Goal: Ask a question: Seek information or help from site administrators or community

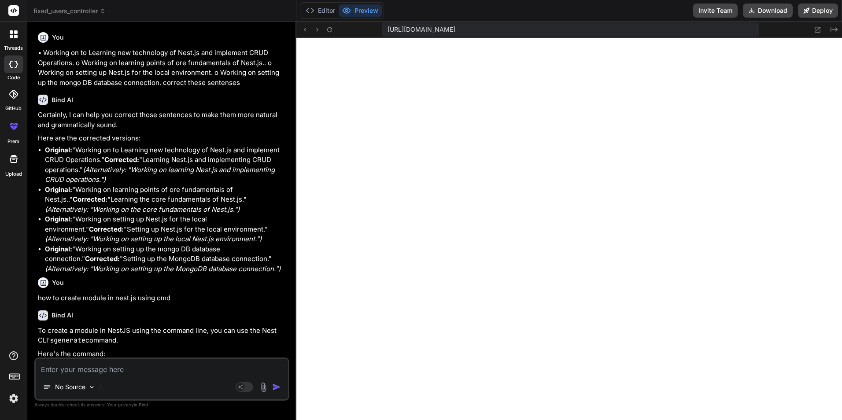
scroll to position [285, 0]
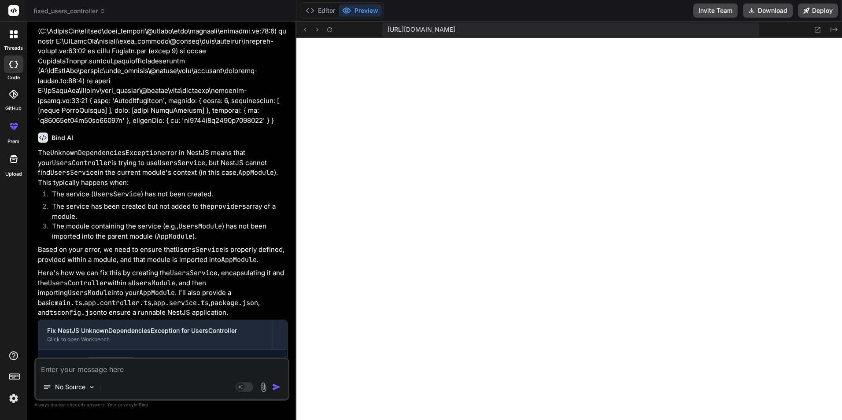
click at [103, 373] on textarea at bounding box center [162, 367] width 252 height 16
paste textarea "[Nest] 7676 - [DATE] 9:13:03 PM ERROR [ExceptionHandler] UnknownDependenciesExc…"
type textarea "[Nest] 7676 - [DATE] 9:13:03 PM ERROR [ExceptionHandler] UnknownDependenciesExc…"
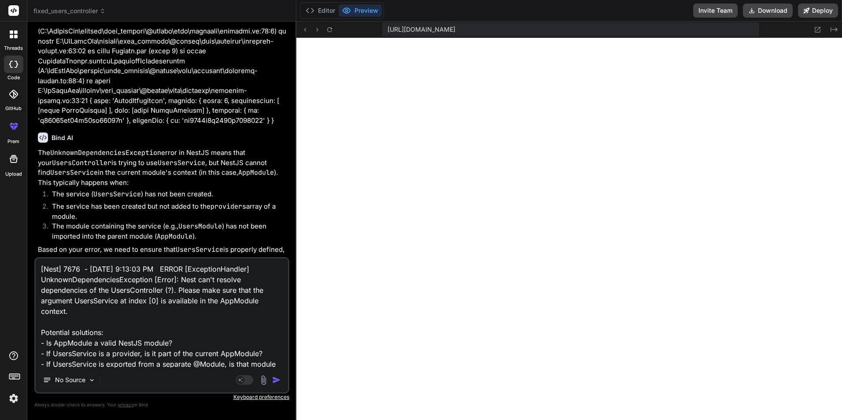
scroll to position [43, 0]
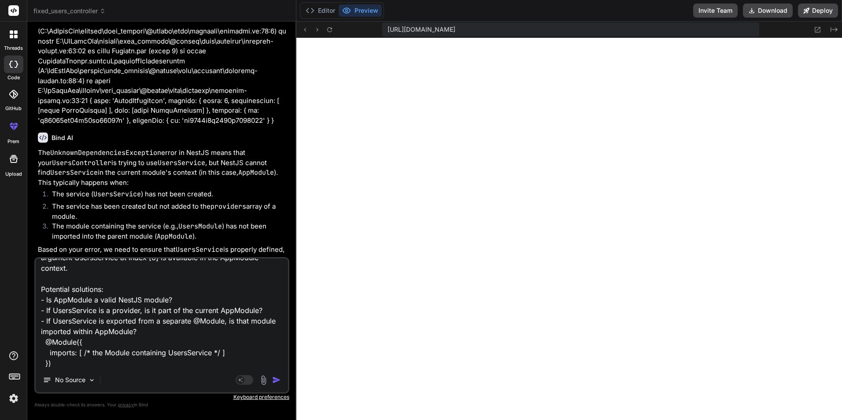
type textarea "x"
type textarea "[Nest] 7676 - [DATE] 9:13:03 PM ERROR [ExceptionHandler] UnknownDependenciesExc…"
type textarea "x"
type textarea "[Nest] 7676 - [DATE] 9:13:03 PM ERROR [ExceptionHandler] UnknownDependenciesExc…"
type textarea "x"
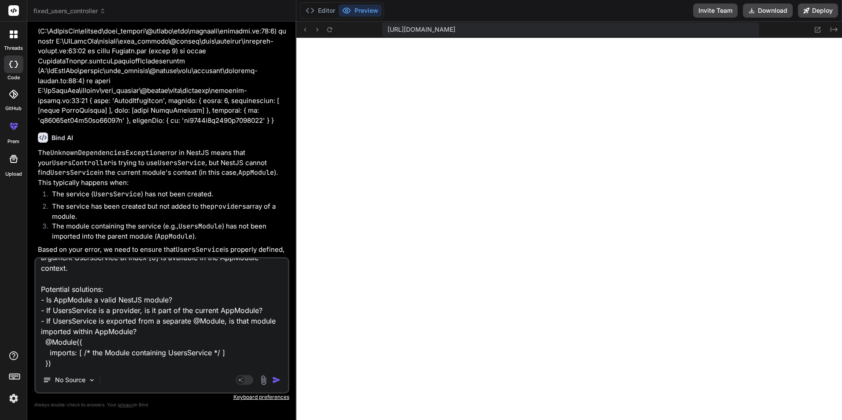
type textarea "[Nest] 7676 - [DATE] 9:13:03 PM ERROR [ExceptionHandler] UnknownDependenciesExc…"
type textarea "x"
type textarea "[Nest] 7676 - [DATE] 9:13:03 PM ERROR [ExceptionHandler] UnknownDependenciesExc…"
type textarea "x"
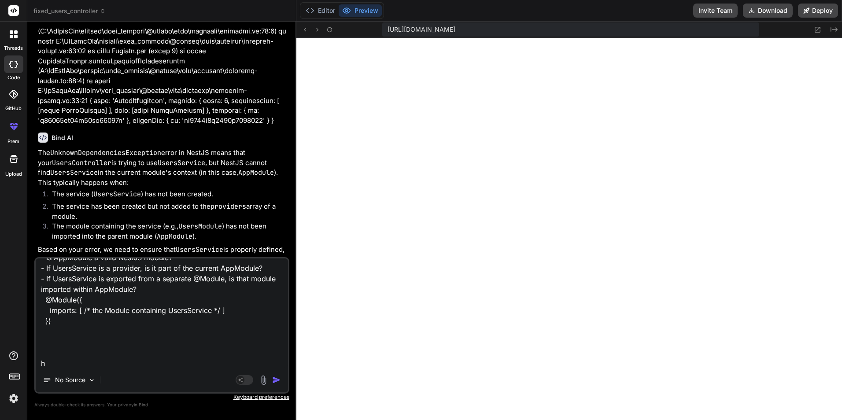
type textarea "[Nest] 7676 - [DATE] 9:13:03 PM ERROR [ExceptionHandler] UnknownDependenciesExc…"
type textarea "x"
type textarea "[Nest] 7676 - [DATE] 9:13:03 PM ERROR [ExceptionHandler] UnknownDependenciesExc…"
type textarea "x"
type textarea "[Nest] 7676 - [DATE] 9:13:03 PM ERROR [ExceptionHandler] UnknownDependenciesExc…"
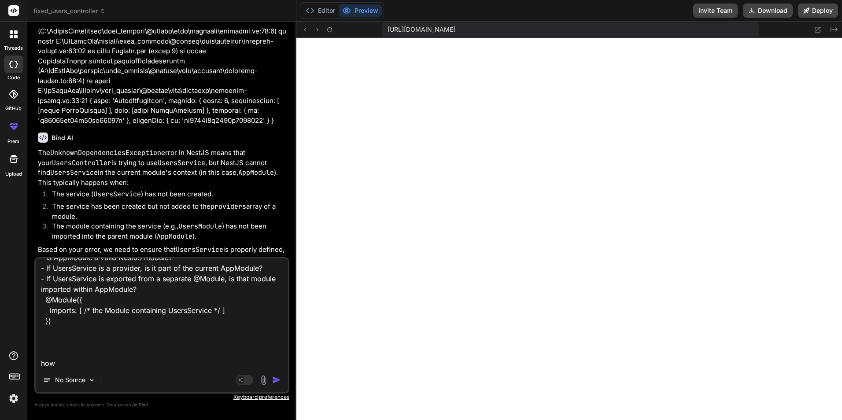
type textarea "x"
type textarea "[Nest] 7676 - [DATE] 9:13:03 PM ERROR [ExceptionHandler] UnknownDependenciesExc…"
type textarea "x"
type textarea "[Nest] 7676 - [DATE] 9:13:03 PM ERROR [ExceptionHandler] UnknownDependenciesExc…"
type textarea "x"
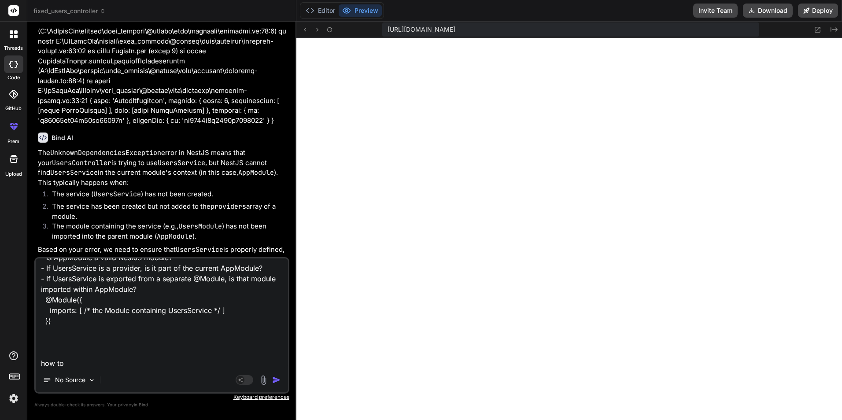
type textarea "[Nest] 7676 - [DATE] 9:13:03 PM ERROR [ExceptionHandler] UnknownDependenciesExc…"
type textarea "x"
type textarea "[Nest] 7676 - [DATE] 9:13:03 PM ERROR [ExceptionHandler] UnknownDependenciesExc…"
type textarea "x"
type textarea "[Nest] 7676 - [DATE] 9:13:03 PM ERROR [ExceptionHandler] UnknownDependenciesExc…"
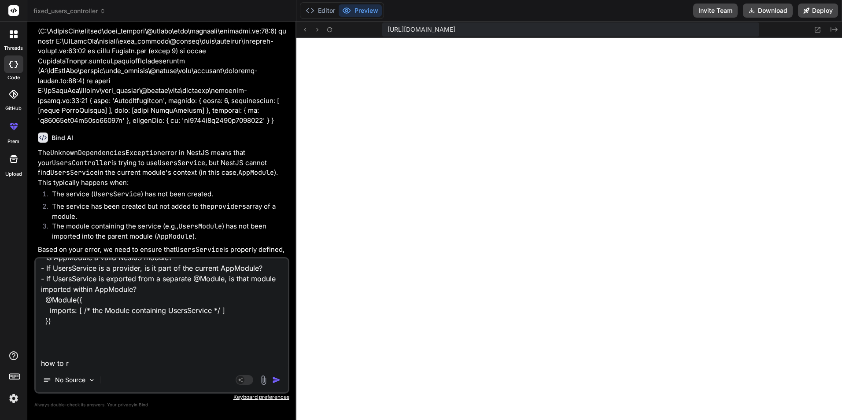
type textarea "x"
type textarea "[Nest] 7676 - [DATE] 9:13:03 PM ERROR [ExceptionHandler] UnknownDependenciesExc…"
type textarea "x"
type textarea "[Nest] 7676 - [DATE] 9:13:03 PM ERROR [ExceptionHandler] UnknownDependenciesExc…"
type textarea "x"
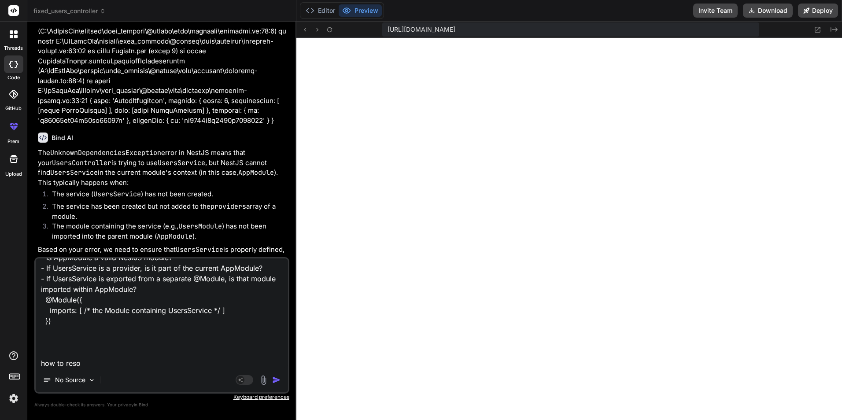
type textarea "[Nest] 7676 - [DATE] 9:13:03 PM ERROR [ExceptionHandler] UnknownDependenciesExc…"
type textarea "x"
type textarea "[Nest] 7676 - [DATE] 9:13:03 PM ERROR [ExceptionHandler] UnknownDependenciesExc…"
type textarea "x"
type textarea "[Nest] 7676 - [DATE] 9:13:03 PM ERROR [ExceptionHandler] UnknownDependenciesExc…"
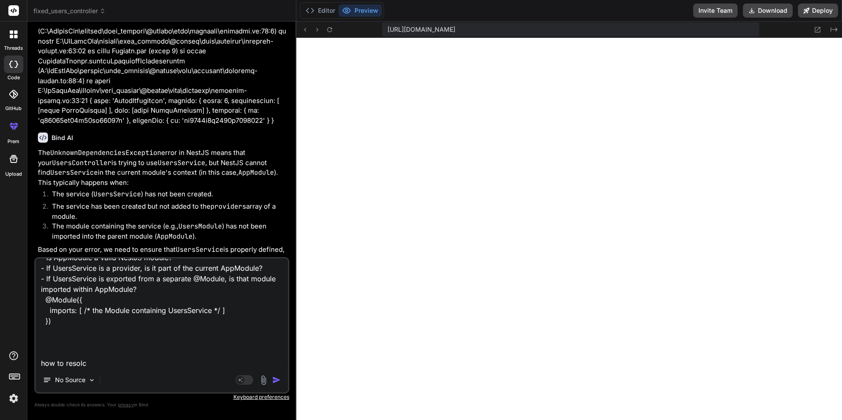
type textarea "x"
type textarea "[Nest] 7676 - [DATE] 9:13:03 PM ERROR [ExceptionHandler] UnknownDependenciesExc…"
type textarea "x"
type textarea "[Nest] 7676 - [DATE] 9:13:03 PM ERROR [ExceptionHandler] UnknownDependenciesExc…"
type textarea "x"
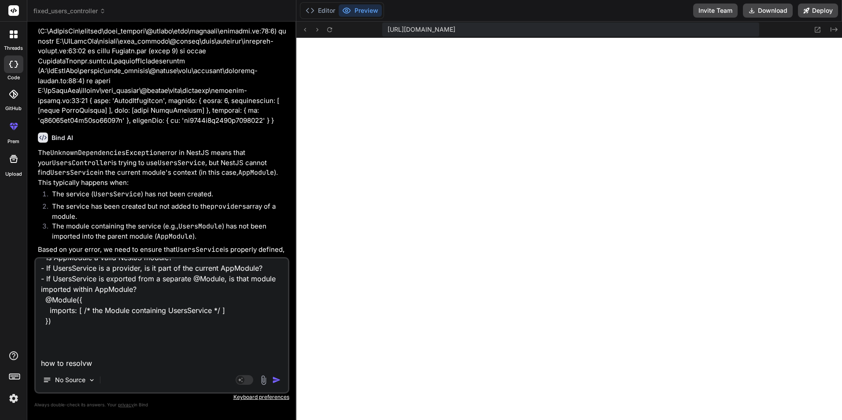
type textarea "[Nest] 7676 - [DATE] 9:13:03 PM ERROR [ExceptionHandler] UnknownDependenciesExc…"
type textarea "x"
type textarea "[Nest] 7676 - [DATE] 9:13:03 PM ERROR [ExceptionHandler] UnknownDependenciesExc…"
type textarea "x"
type textarea "[Nest] 7676 - [DATE] 9:13:03 PM ERROR [ExceptionHandler] UnknownDependenciesExc…"
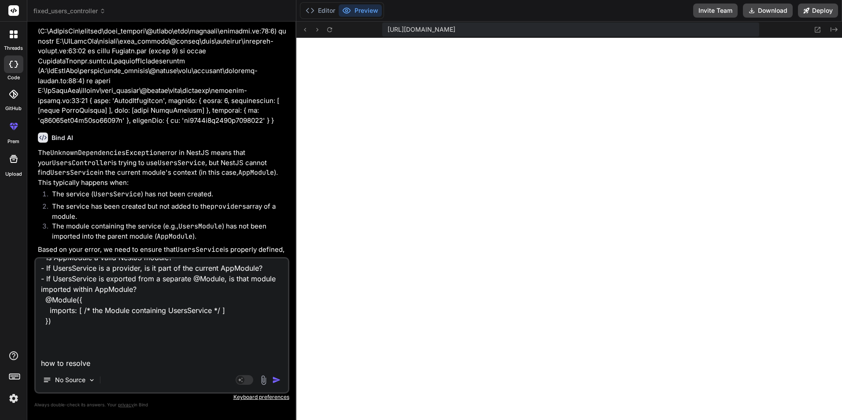
type textarea "x"
type textarea "[Nest] 7676 - [DATE] 9:13:03 PM ERROR [ExceptionHandler] UnknownDependenciesExc…"
type textarea "x"
type textarea "[Nest] 7676 - [DATE] 9:13:03 PM ERROR [ExceptionHandler] UnknownDependenciesExc…"
type textarea "x"
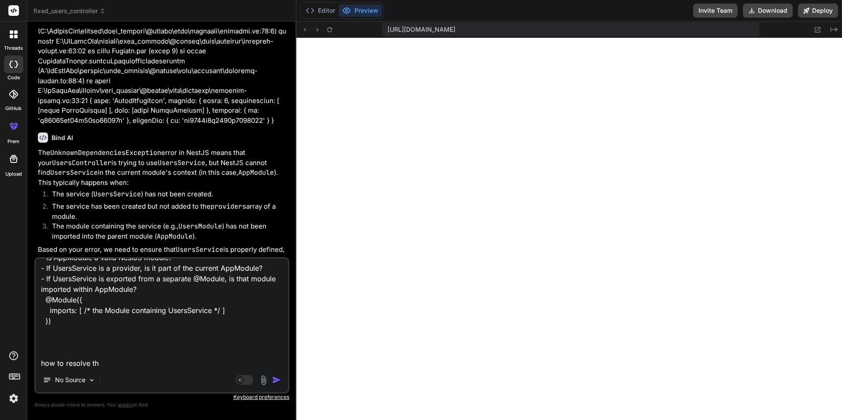
type textarea "[Nest] 7676 - [DATE] 9:13:03 PM ERROR [ExceptionHandler] UnknownDependenciesExc…"
type textarea "x"
type textarea "[Nest] 7676 - [DATE] 9:13:03 PM ERROR [ExceptionHandler] UnknownDependenciesExc…"
type textarea "x"
type textarea "[Nest] 7676 - [DATE] 9:13:03 PM ERROR [ExceptionHandler] UnknownDependenciesExc…"
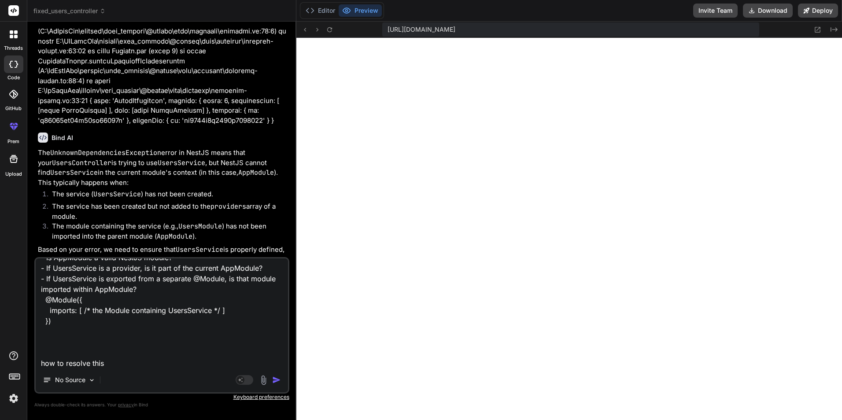
type textarea "x"
type textarea "[Nest] 7676 - [DATE] 9:13:03 PM ERROR [ExceptionHandler] UnknownDependenciesExc…"
type textarea "x"
type textarea "[Nest] 7676 - [DATE] 9:13:03 PM ERROR [ExceptionHandler] UnknownDependenciesExc…"
type textarea "x"
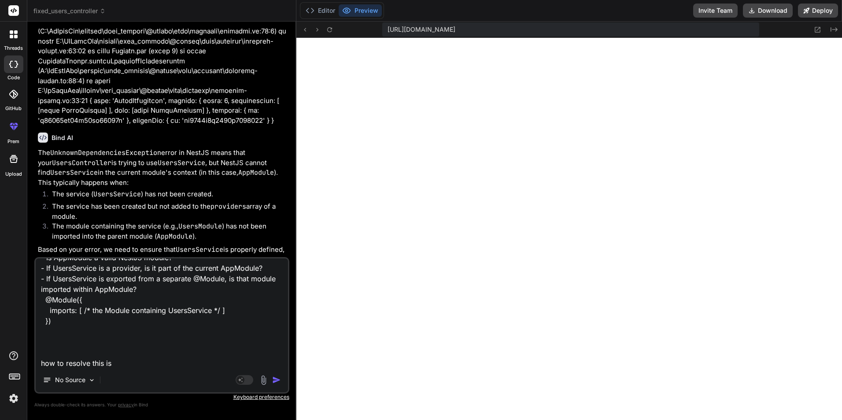
type textarea "[Nest] 7676 - [DATE] 9:13:03 PM ERROR [ExceptionHandler] UnknownDependenciesExc…"
type textarea "x"
type textarea "[Nest] 7676 - [DATE] 9:13:03 PM ERROR [ExceptionHandler] UnknownDependenciesExc…"
type textarea "x"
type textarea "[Nest] 7676 - [DATE] 9:13:03 PM ERROR [ExceptionHandler] UnknownDependenciesExc…"
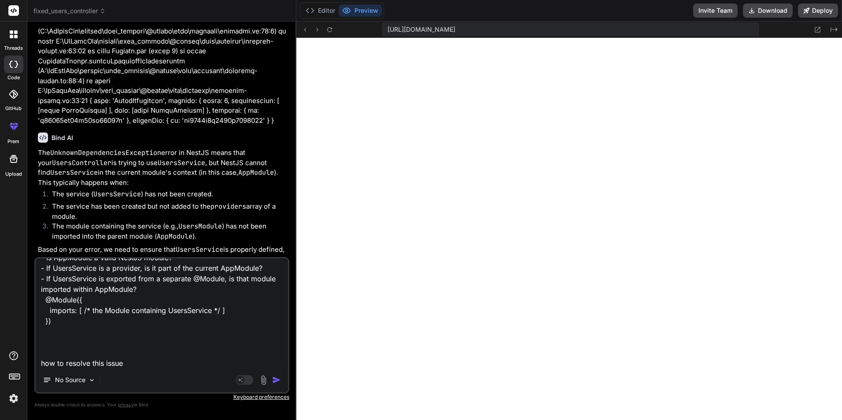
type textarea "x"
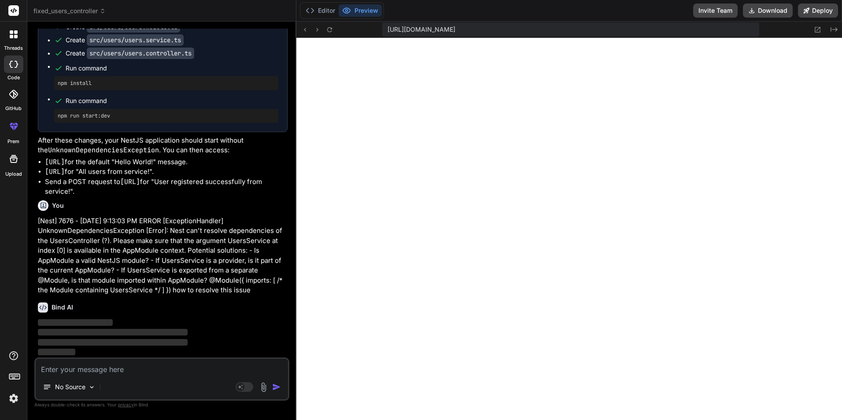
scroll to position [1885, 0]
click at [13, 37] on icon at bounding box center [14, 34] width 8 height 8
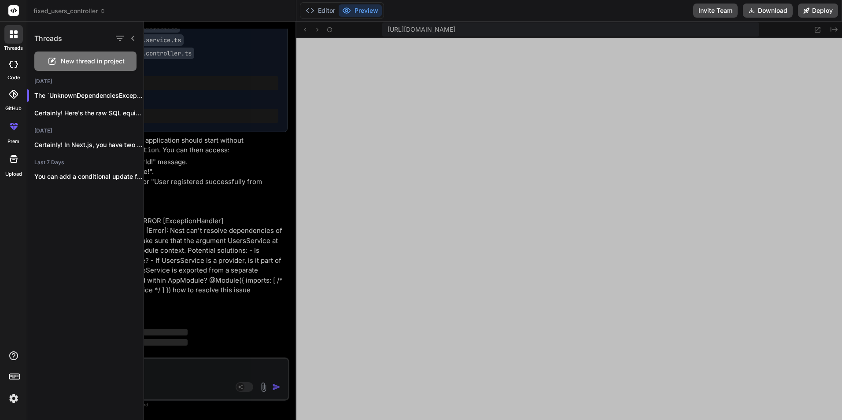
click at [216, 76] on div at bounding box center [493, 221] width 698 height 399
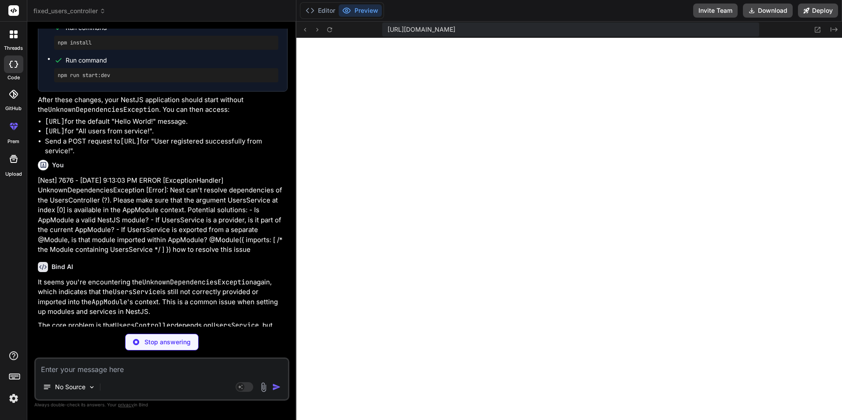
type textarea "x"
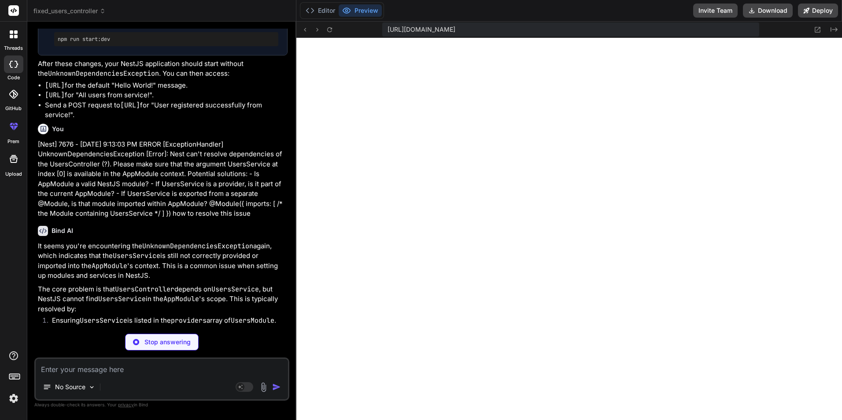
scroll to position [1973, 0]
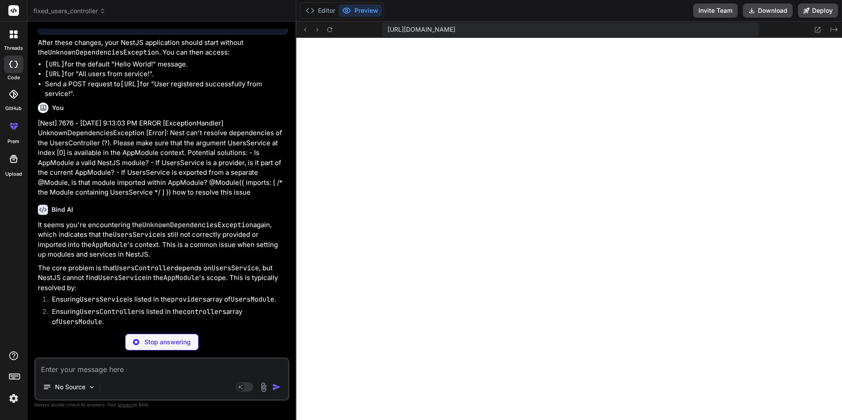
type textarea "export class AppModule {}"
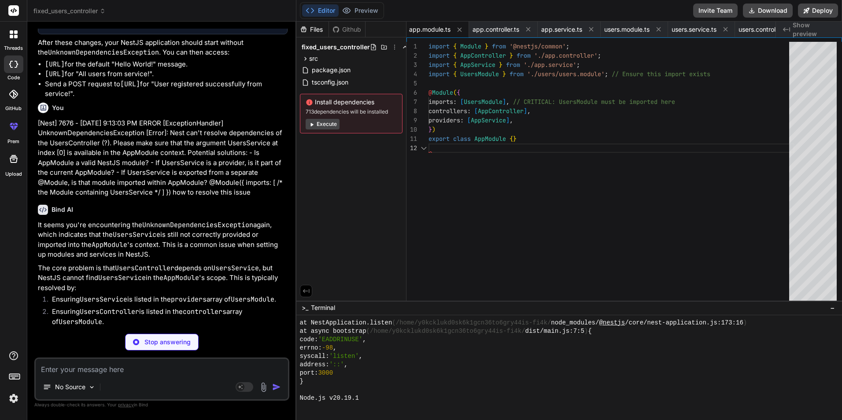
type textarea "x"
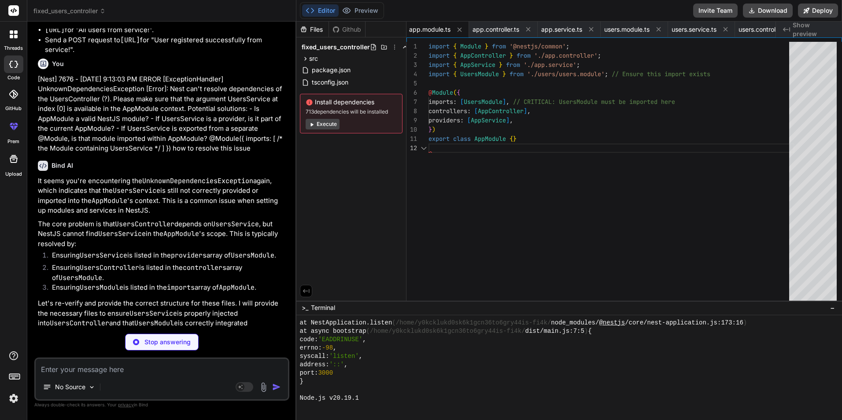
type textarea "import { Module } from '@nestjs/common'; import { UsersController } from './use…"
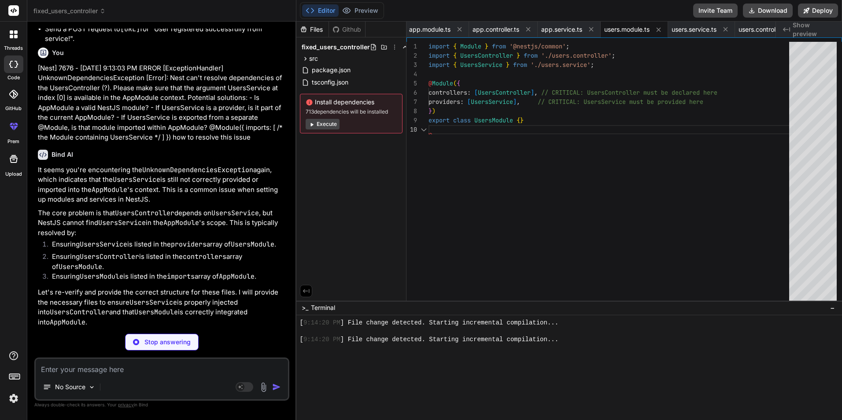
type textarea "x"
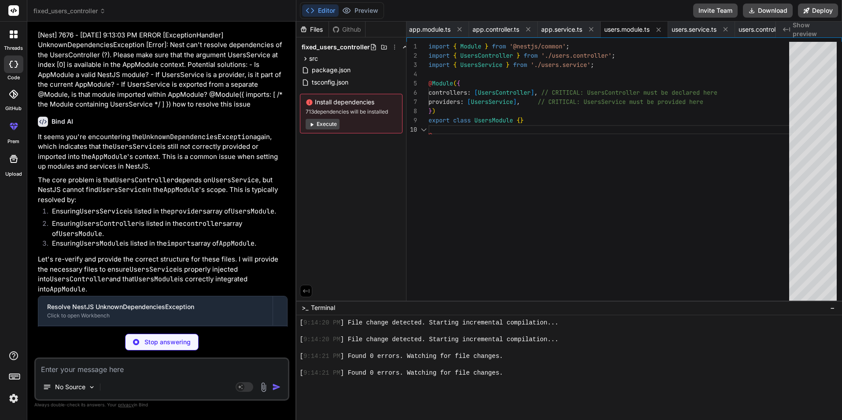
type textarea "} }"
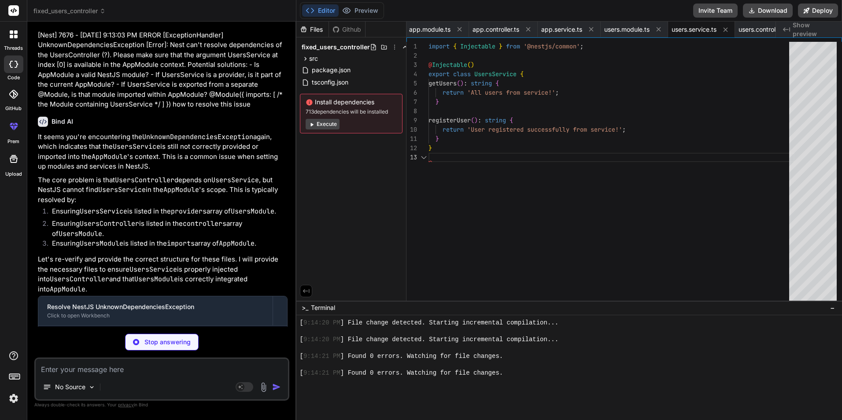
type textarea "x"
type textarea "return this.usersService.getUsers(); } @Post('register') registerUser(): string…"
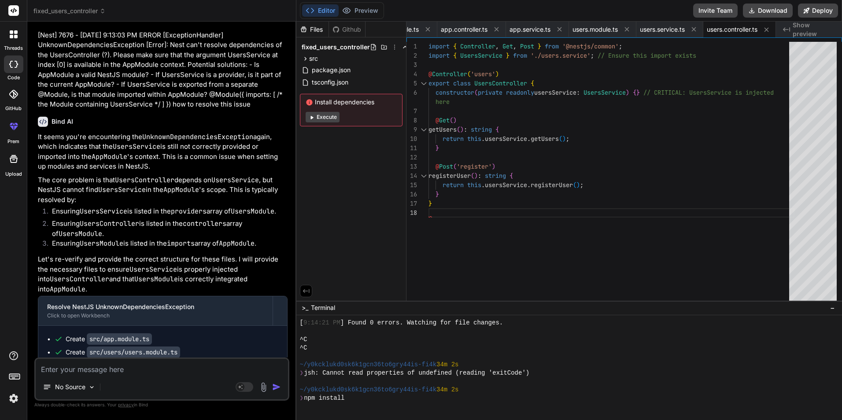
type textarea "x"
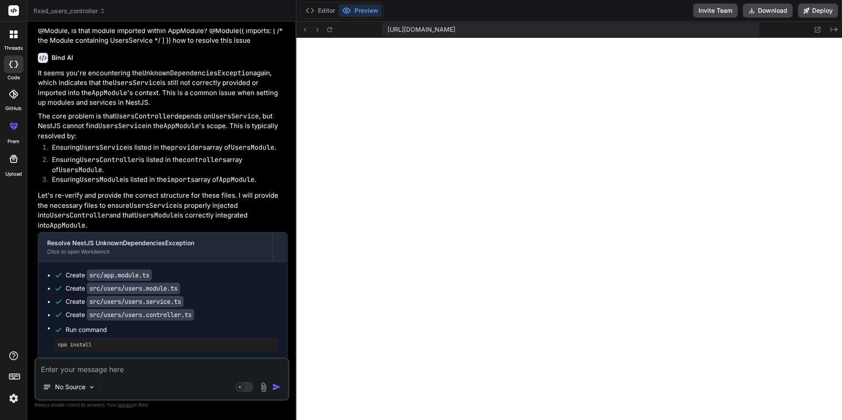
scroll to position [2128, 0]
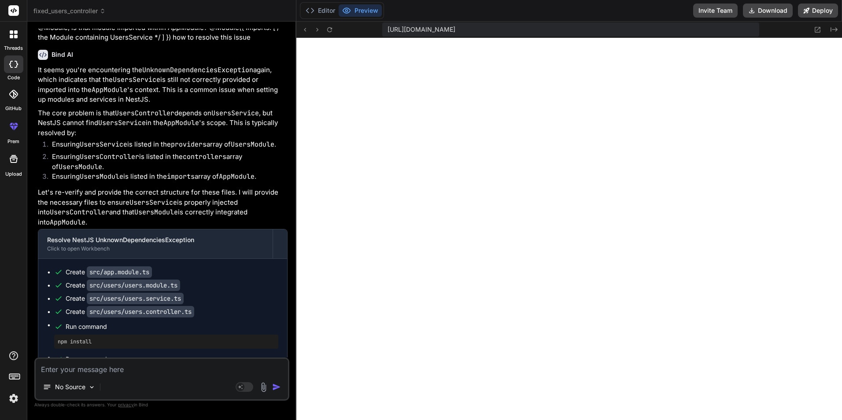
click at [103, 372] on textarea at bounding box center [162, 367] width 252 height 16
paste textarea "Potential solutions: - Is AppModule a valid NestJS module? - If UsersService is…"
type textarea "Potential solutions: - Is AppModule a valid NestJS module? - If UsersService is…"
type textarea "x"
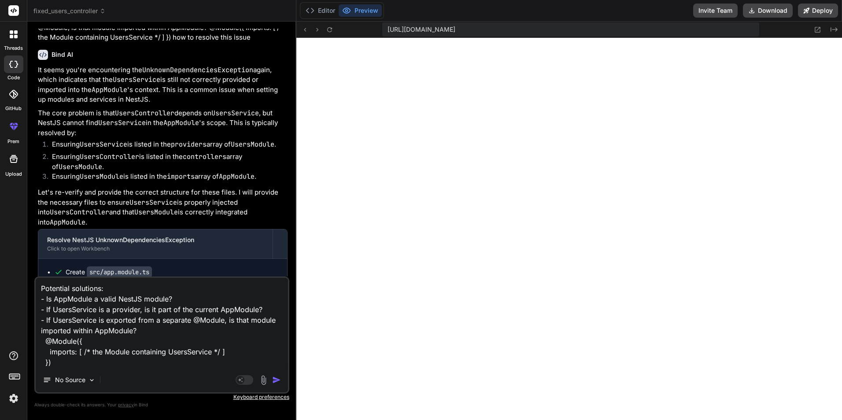
type textarea "Potential solutions: - Is AppModule a valid NestJS module? - If UsersService is…"
click at [277, 381] on img "button" at bounding box center [276, 380] width 9 height 9
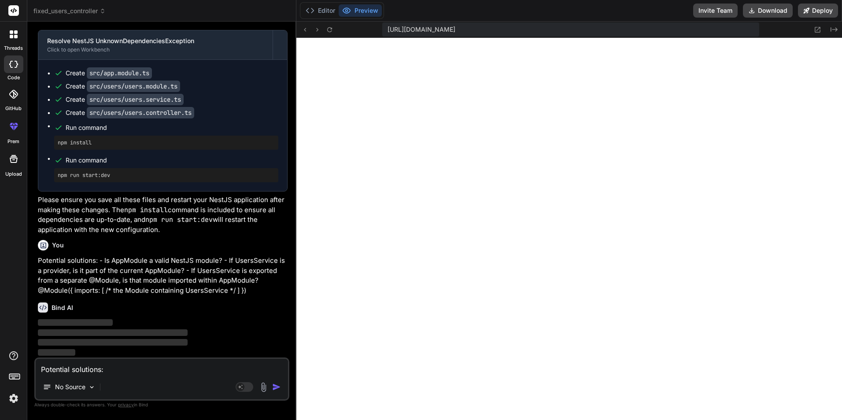
scroll to position [2338, 0]
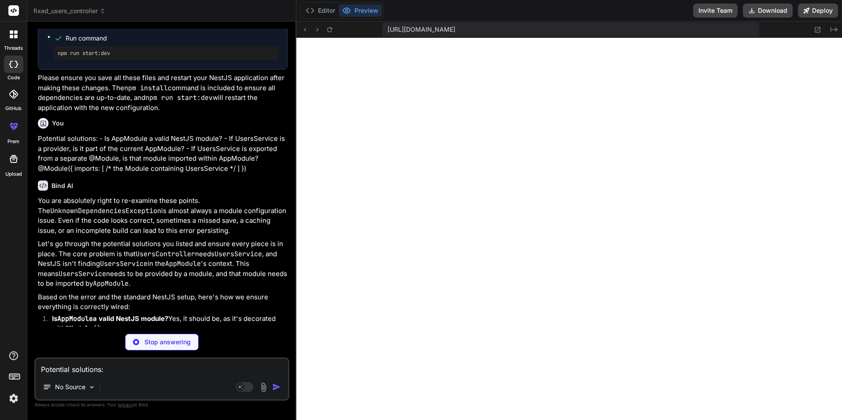
type textarea "x"
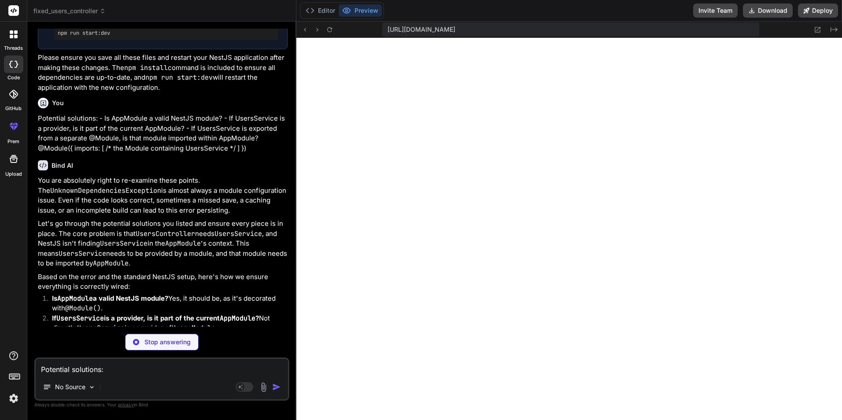
type textarea "}) export class AppModule {}"
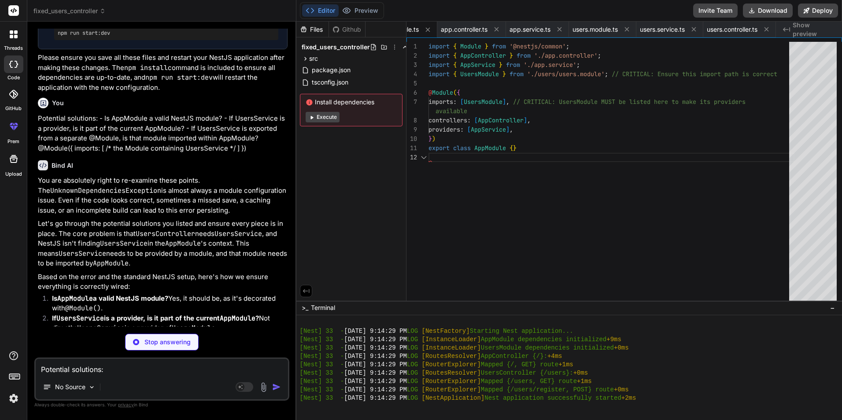
scroll to position [0, 173]
type textarea "x"
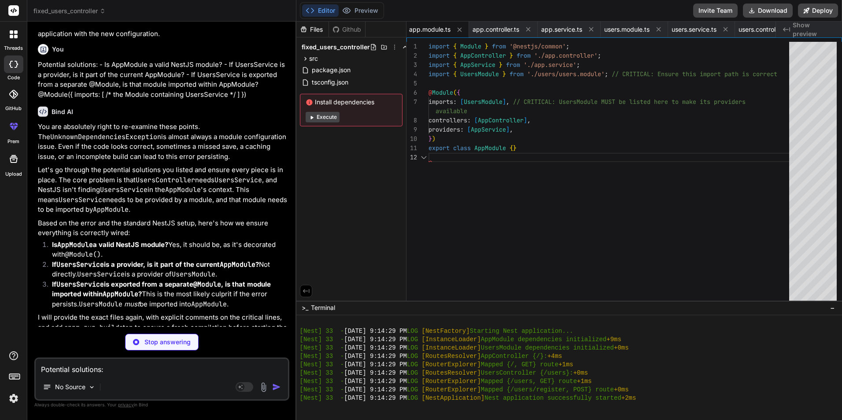
type textarea "import { Module } from '@nestjs/common'; import { UsersController } from './use…"
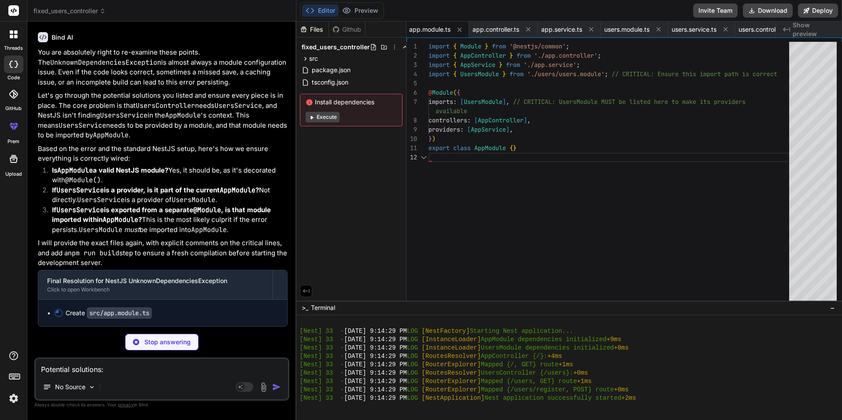
scroll to position [2608, 0]
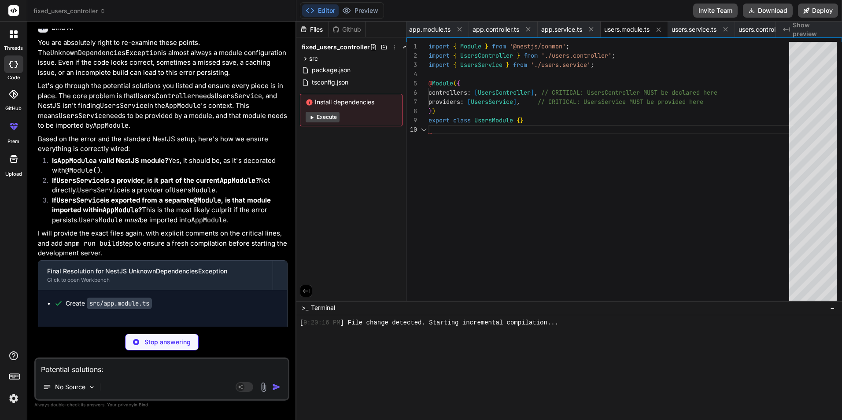
type textarea "x"
type textarea "} }"
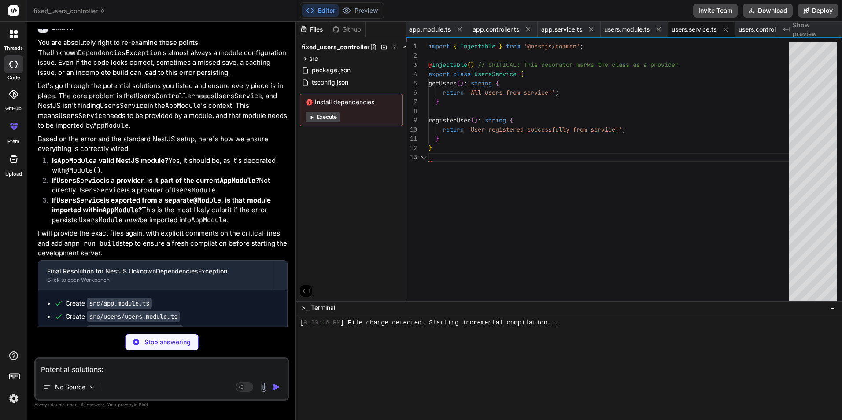
type textarea "x"
type textarea "return this.usersService.getUsers(); } @Post('register') registerUser(): string…"
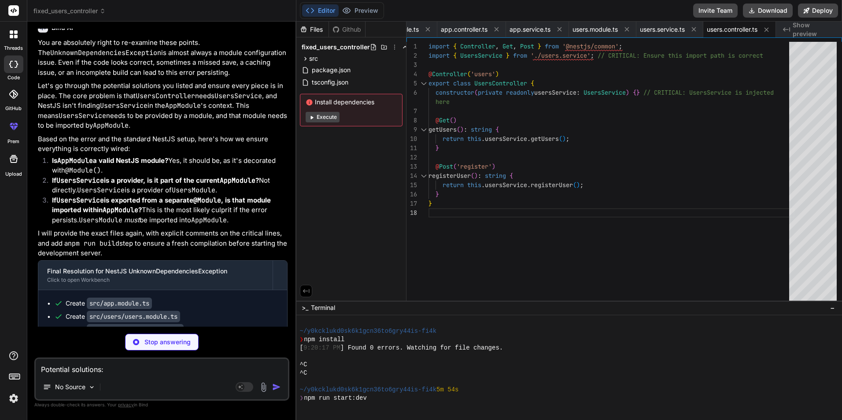
scroll to position [59, 0]
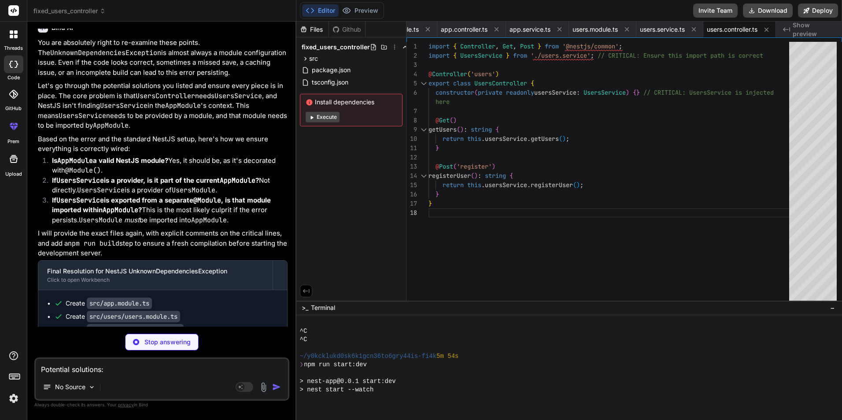
type textarea "x"
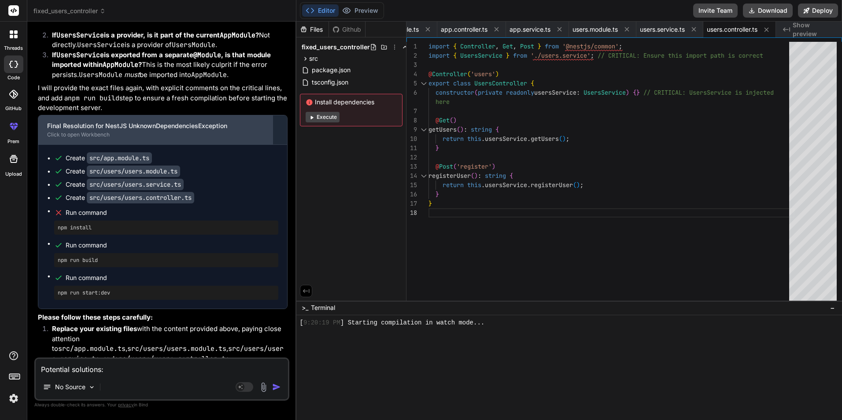
scroll to position [2616, 0]
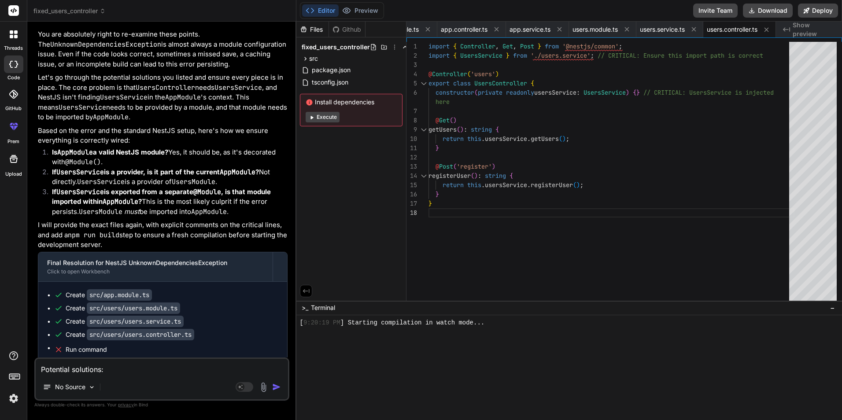
drag, startPoint x: 39, startPoint y: 138, endPoint x: 133, endPoint y: 249, distance: 146.2
click at [133, 253] on div "You are absolutely right to re-examine these points. The UnknownDependenciesExc…" at bounding box center [163, 298] width 250 height 537
copy div "Based on the error and the standard NestJS setup, here's how we ensure everythi…"
click at [119, 372] on textarea "Potential solutions: - Is AppModule a valid NestJS module? - If UsersService is…" at bounding box center [162, 367] width 252 height 16
paste textarea "Based on the error and the standard NestJS setup, here's how we ensure everythi…"
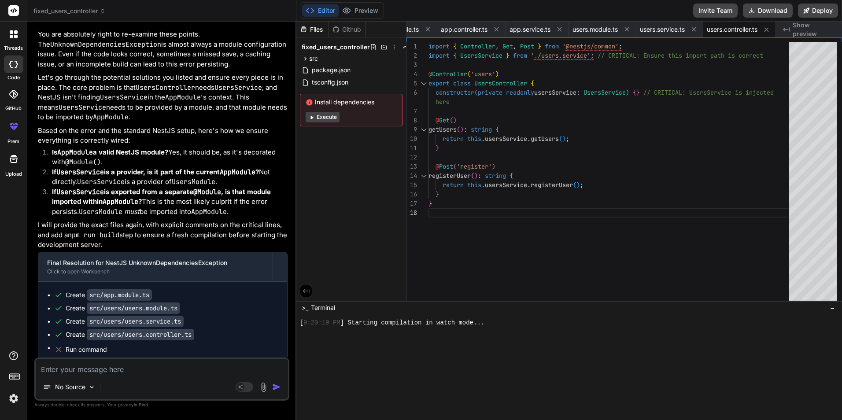
type textarea "Based on the error and the standard NestJS setup, here's how we ensure everythi…"
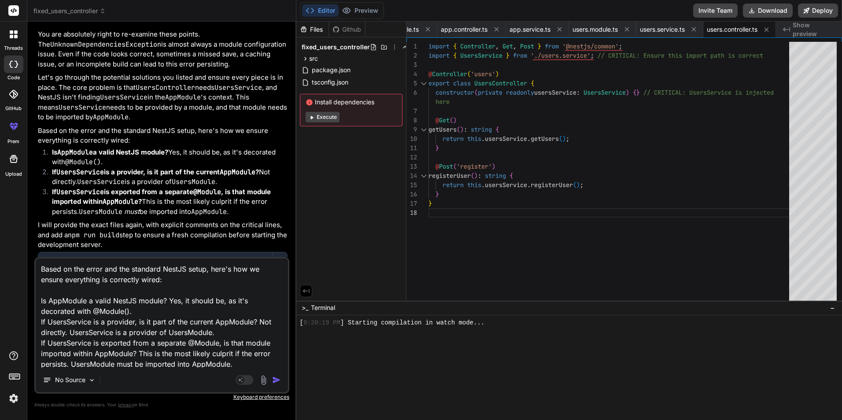
scroll to position [33, 0]
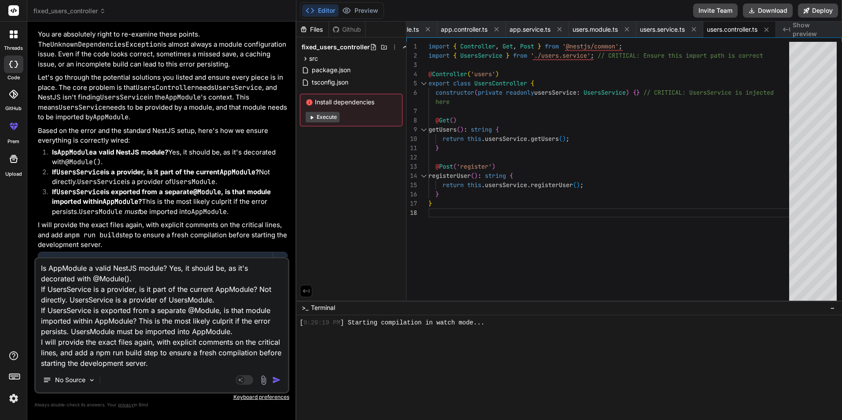
type textarea "x"
type textarea "Based on the error and the standard NestJS setup, here's how we ensure everythi…"
type textarea "x"
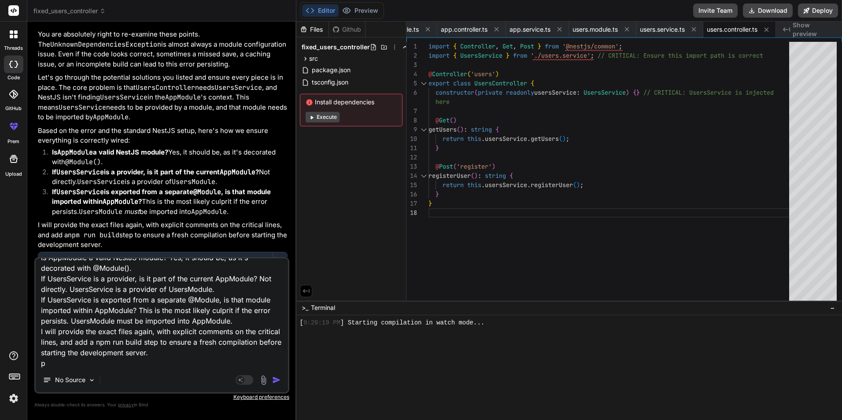
type textarea "Based on the error and the standard NestJS setup, here's how we ensure everythi…"
type textarea "x"
type textarea "Based on the error and the standard NestJS setup, here's how we ensure everythi…"
type textarea "x"
type textarea "Based on the error and the standard NestJS setup, here's how we ensure everythi…"
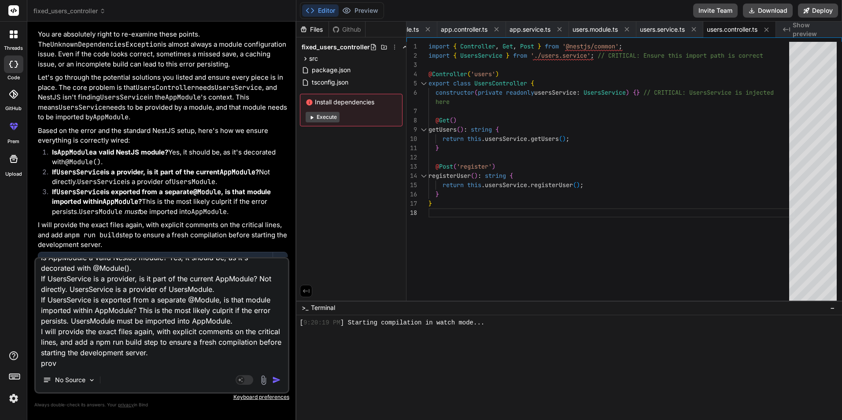
type textarea "x"
type textarea "Based on the error and the standard NestJS setup, here's how we ensure everythi…"
type textarea "x"
type textarea "Based on the error and the standard NestJS setup, here's how we ensure everythi…"
type textarea "x"
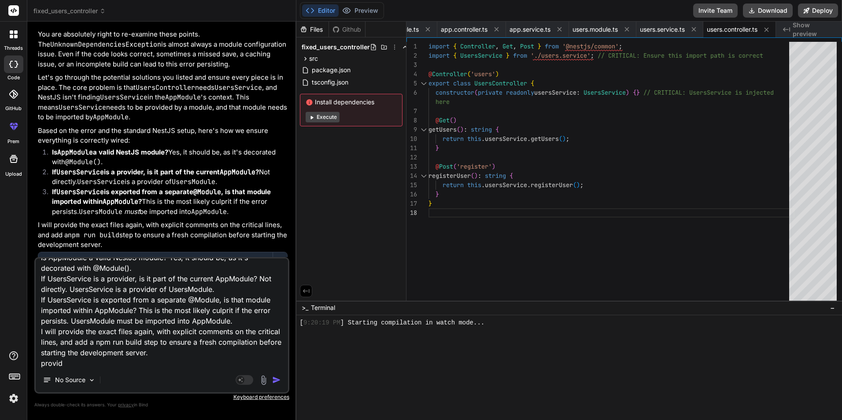
type textarea "Based on the error and the standard NestJS setup, here's how we ensure everythi…"
type textarea "x"
type textarea "Based on the error and the standard NestJS setup, here's how we ensure everythi…"
type textarea "x"
type textarea "Based on the error and the standard NestJS setup, here's how we ensure everythi…"
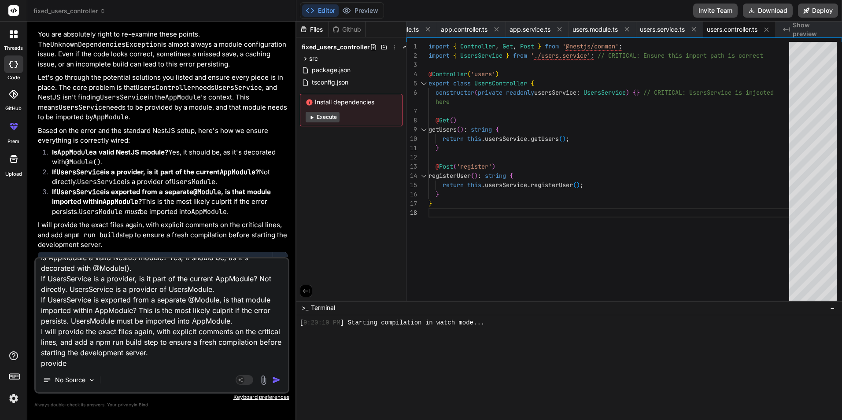
type textarea "x"
type textarea "Based on the error and the standard NestJS setup, here's how we ensure everythi…"
type textarea "x"
type textarea "Based on the error and the standard NestJS setup, here's how we ensure everythi…"
type textarea "x"
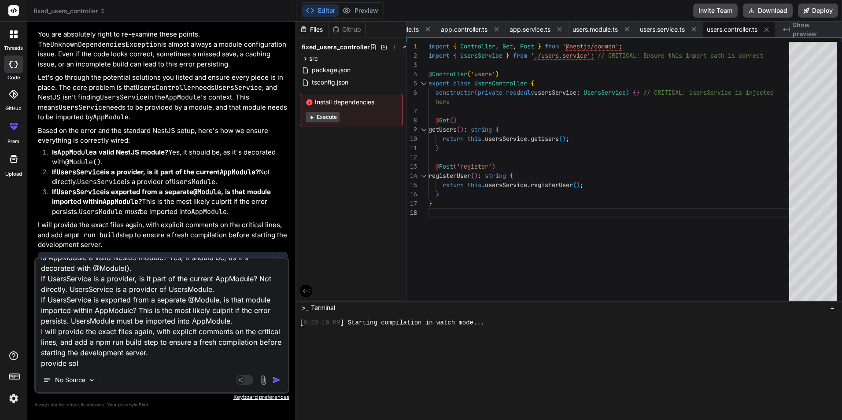
type textarea "Based on the error and the standard NestJS setup, here's how we ensure everythi…"
type textarea "x"
type textarea "Based on the error and the standard NestJS setup, here's how we ensure everythi…"
type textarea "x"
type textarea "Based on the error and the standard NestJS setup, here's how we ensure everythi…"
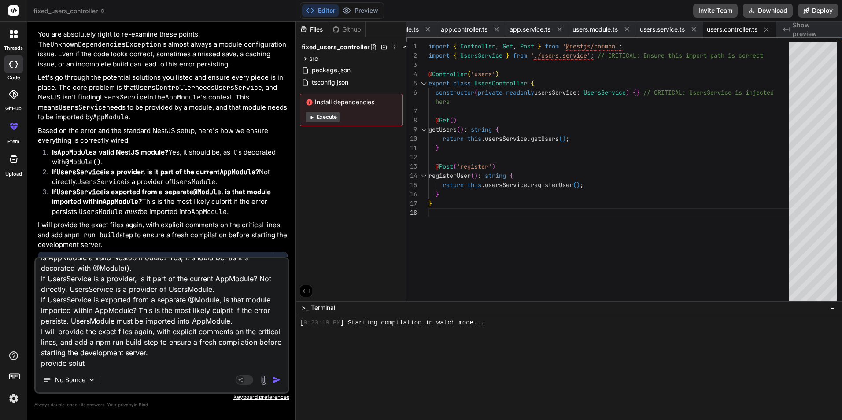
type textarea "x"
type textarea "Based on the error and the standard NestJS setup, here's how we ensure everythi…"
type textarea "x"
type textarea "Based on the error and the standard NestJS setup, here's how we ensure everythi…"
type textarea "x"
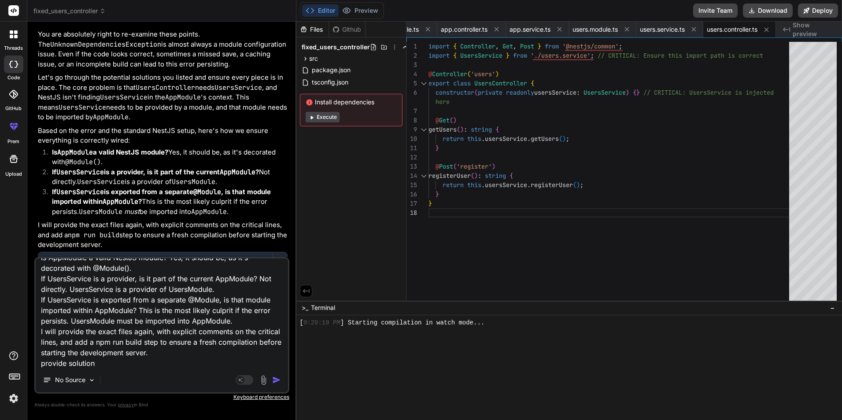
type textarea "Based on the error and the standard NestJS setup, here's how we ensure everythi…"
type textarea "x"
type textarea "Based on the error and the standard NestJS setup, here's how we ensure everythi…"
type textarea "x"
type textarea "Based on the error and the standard NestJS setup, here's how we ensure everythi…"
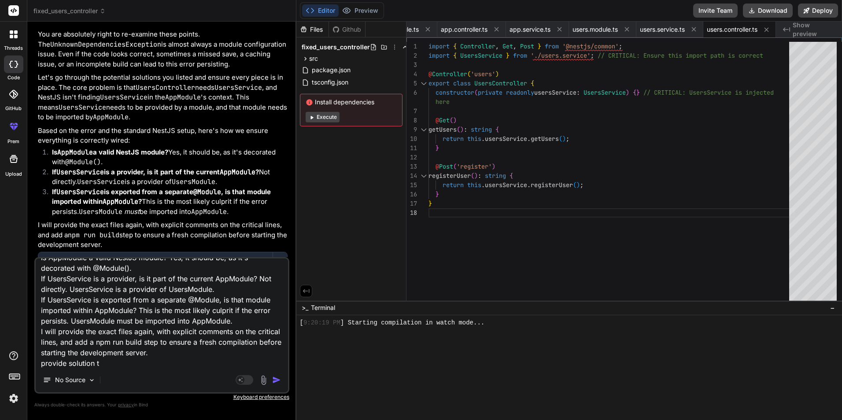
type textarea "x"
type textarea "Based on the error and the standard NestJS setup, here's how we ensure everythi…"
type textarea "x"
type textarea "Based on the error and the standard NestJS setup, here's how we ensure everythi…"
type textarea "x"
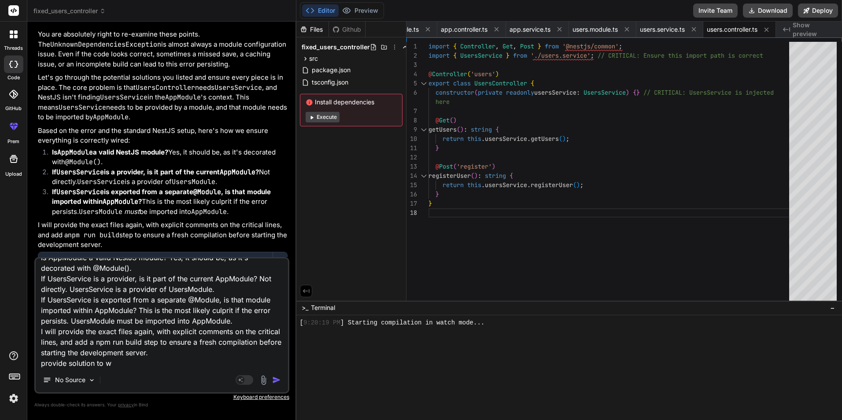
type textarea "Based on the error and the standard NestJS setup, here's how we ensure everythi…"
type textarea "x"
type textarea "Based on the error and the standard NestJS setup, here's how we ensure everythi…"
type textarea "x"
type textarea "Based on the error and the standard NestJS setup, here's how we ensure everythi…"
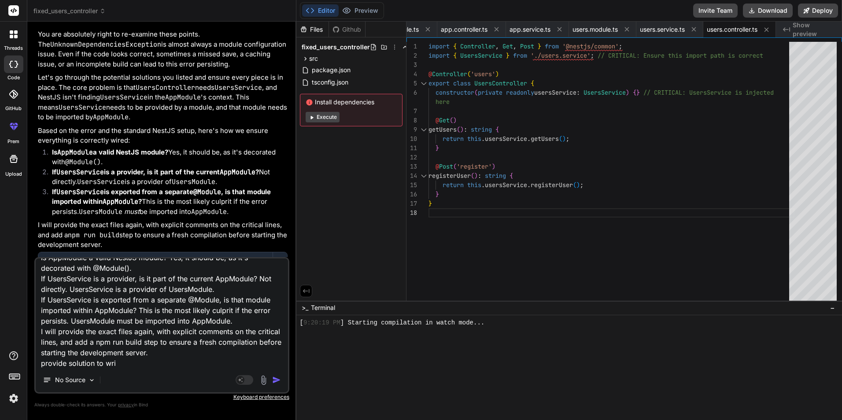
type textarea "x"
type textarea "Based on the error and the standard NestJS setup, here's how we ensure everythi…"
type textarea "x"
type textarea "Based on the error and the standard NestJS setup, here's how we ensure everythi…"
type textarea "x"
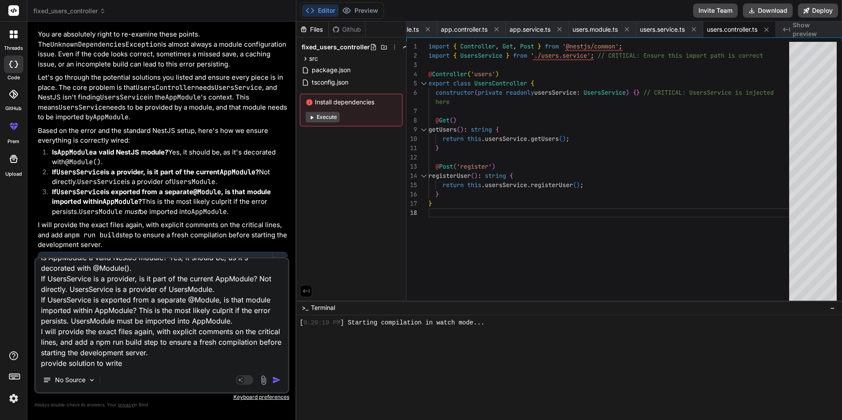
type textarea "Based on the error and the standard NestJS setup, here's how we ensure everythi…"
type textarea "x"
type textarea "Based on the error and the standard NestJS setup, here's how we ensure everythi…"
type textarea "x"
type textarea "Based on the error and the standard NestJS setup, here's how we ensure everythi…"
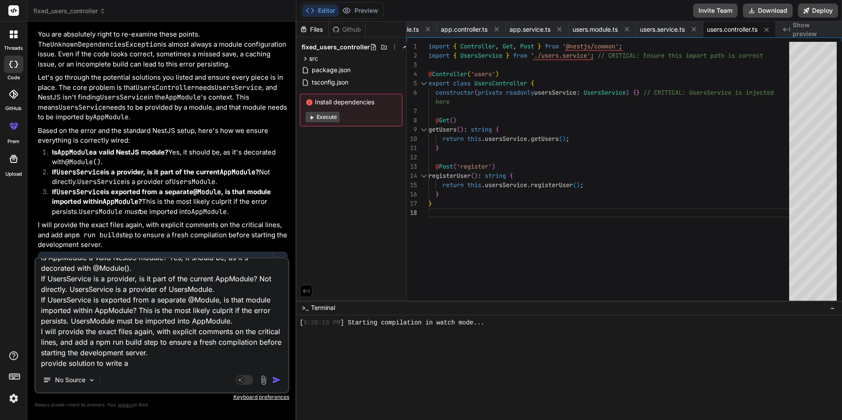
type textarea "x"
type textarea "Based on the error and the standard NestJS setup, here's how we ensure everythi…"
type textarea "x"
type textarea "Based on the error and the standard NestJS setup, here's how we ensure everythi…"
type textarea "x"
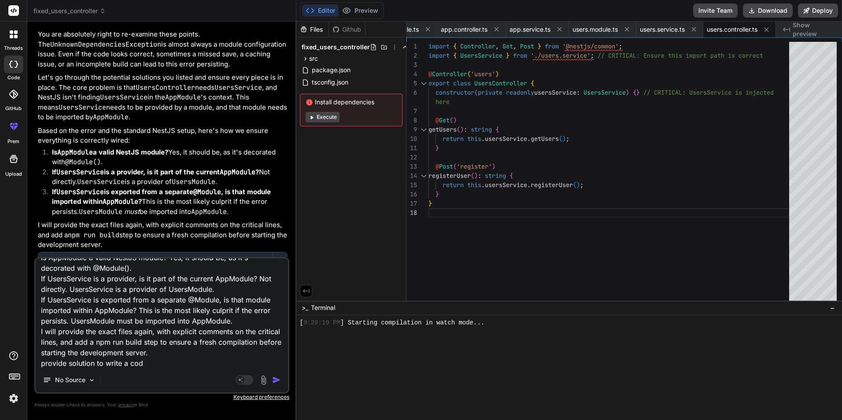
type textarea "Based on the error and the standard NestJS setup, here's how we ensure everythi…"
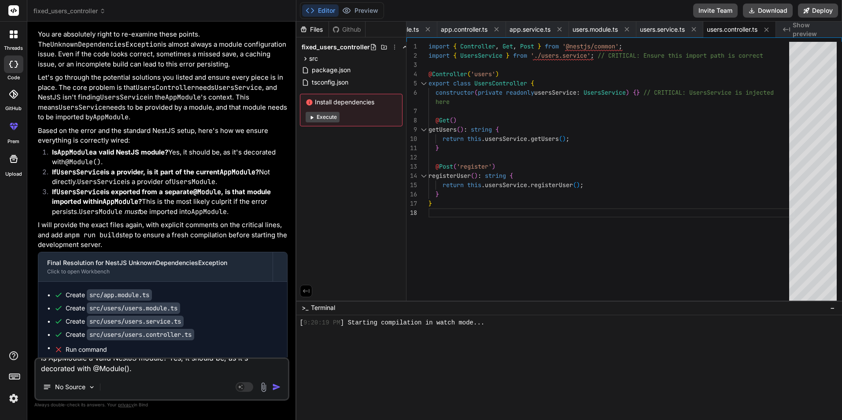
type textarea "x"
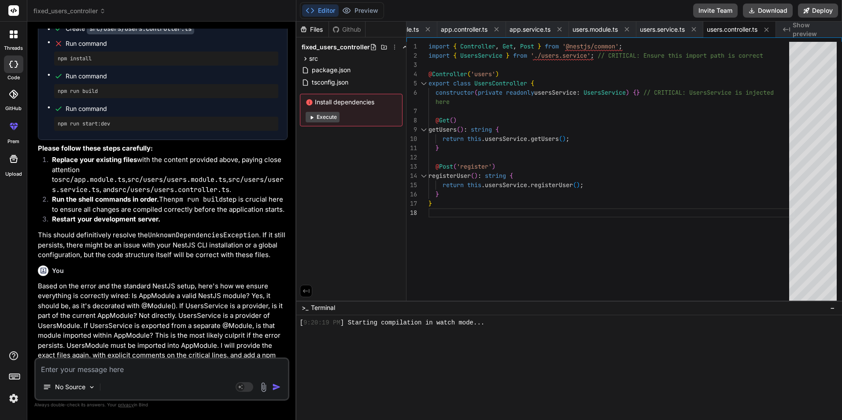
scroll to position [3017, 0]
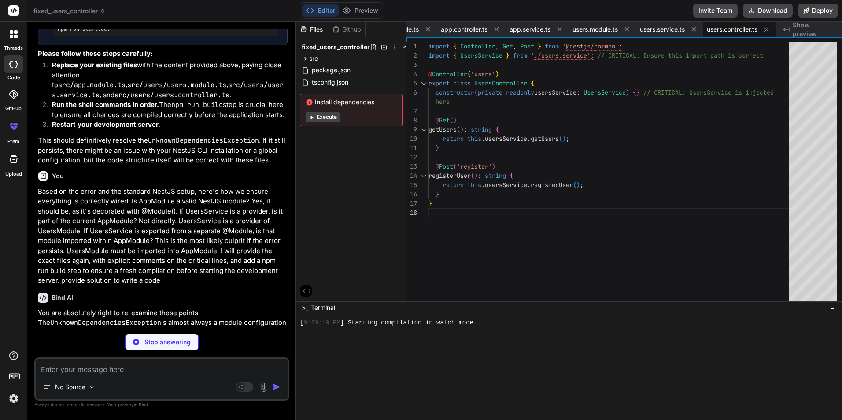
type textarea "x"
type textarea "}) export class AppModule {}"
type textarea "x"
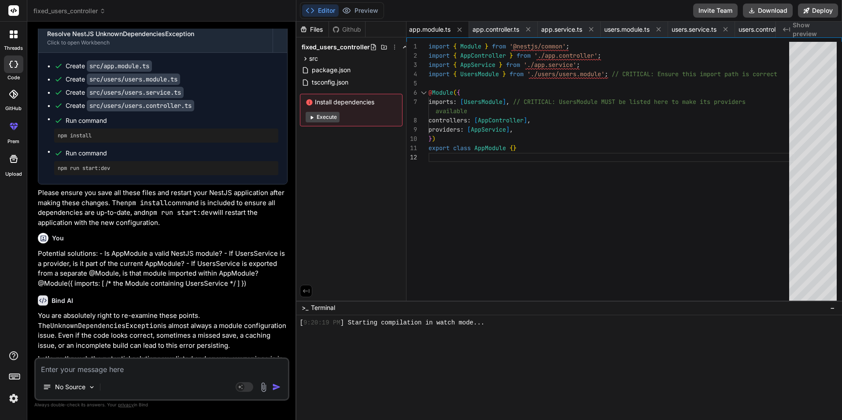
scroll to position [2459, 0]
